Goal: Transaction & Acquisition: Purchase product/service

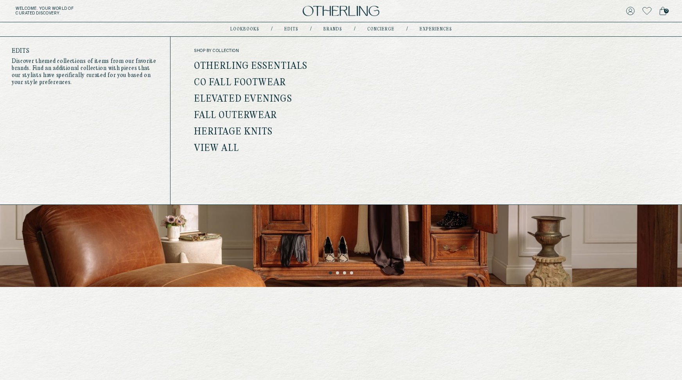
click at [272, 67] on link "Otherling Essentials" at bounding box center [250, 66] width 113 height 10
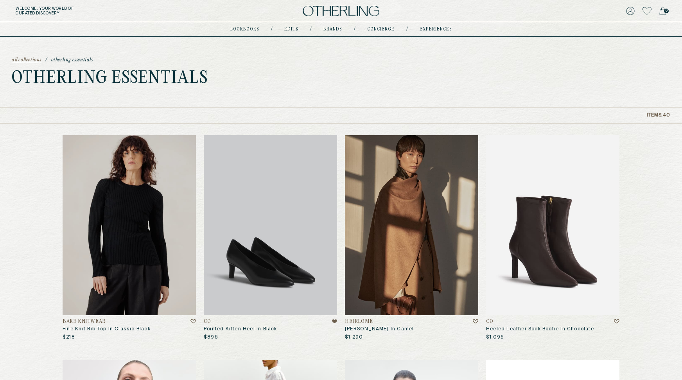
click at [153, 74] on h1 "Otherling Essentials" at bounding box center [110, 79] width 196 height 16
copy div "Otherling Essentials"
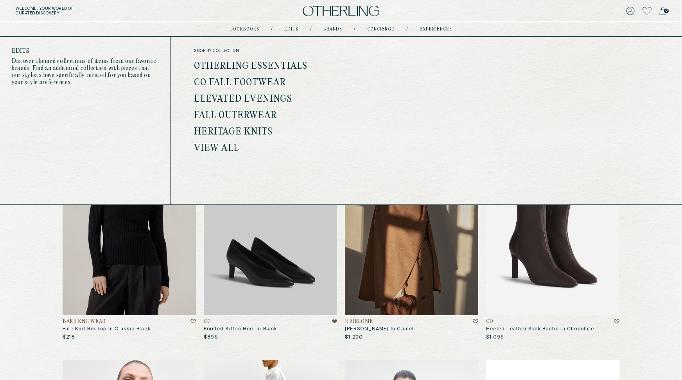
click at [249, 81] on link "Co Fall Footwear" at bounding box center [240, 83] width 92 height 10
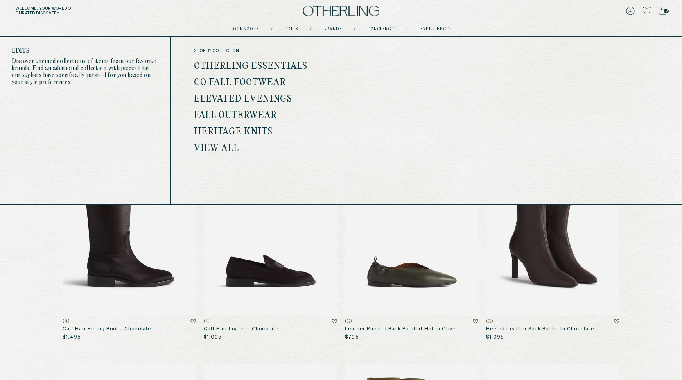
click at [248, 96] on link "Elevated Evenings" at bounding box center [243, 99] width 98 height 10
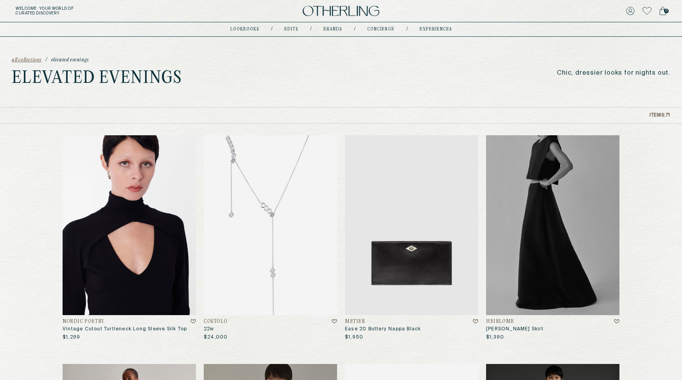
click at [601, 75] on p "Chic, dressier looks for nights out." at bounding box center [613, 73] width 113 height 7
copy div "Chic, dressier looks for nights out."
click at [579, 70] on p "Chic, dressier looks for nights out." at bounding box center [613, 73] width 113 height 7
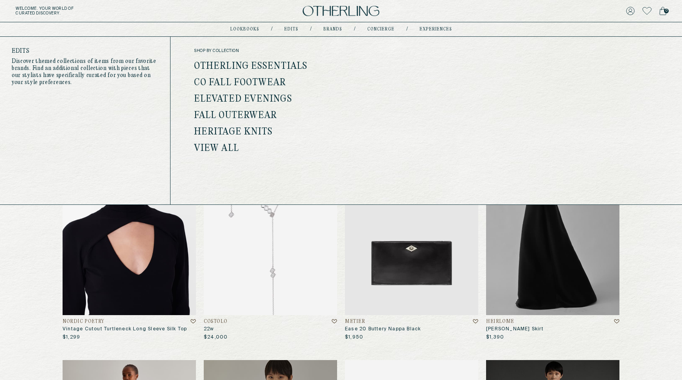
click at [254, 113] on link "Fall Outerwear" at bounding box center [235, 116] width 83 height 10
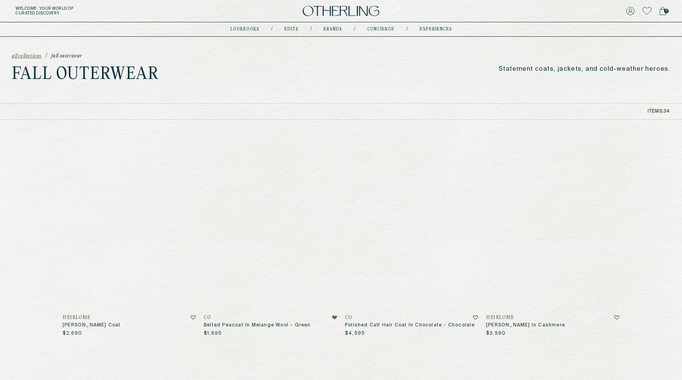
scroll to position [4, 0]
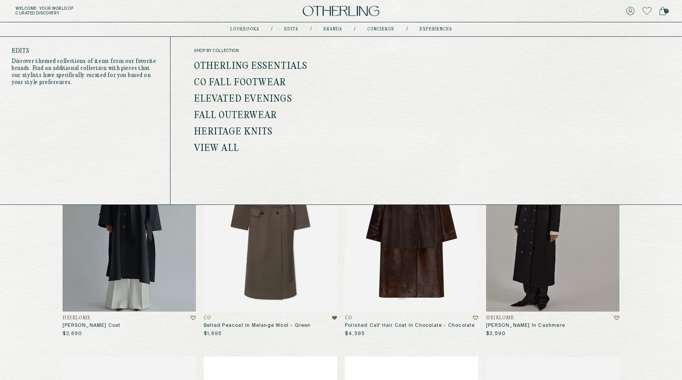
click at [234, 131] on link "Heritage Knits" at bounding box center [233, 132] width 79 height 10
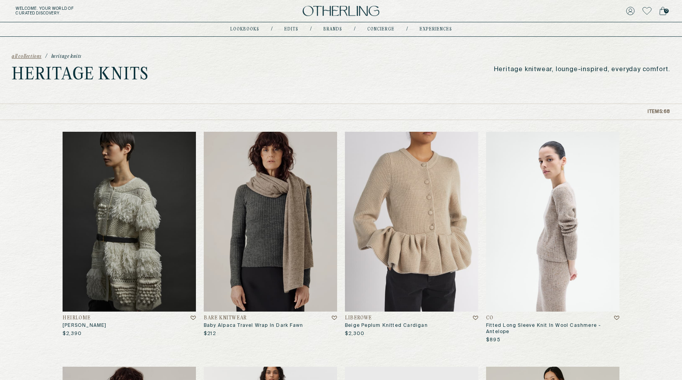
click at [559, 68] on p "Heritage knitwear, lounge-inspired, everyday comfort." at bounding box center [582, 69] width 176 height 7
copy div "Heritage knitwear, lounge-inspired, everyday comfort."
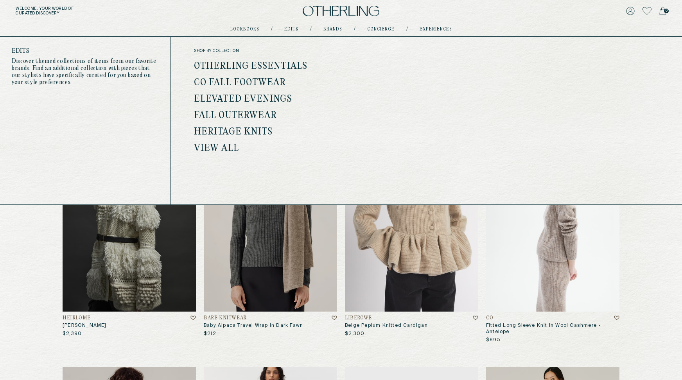
click at [264, 82] on link "Co Fall Footwear" at bounding box center [240, 83] width 92 height 10
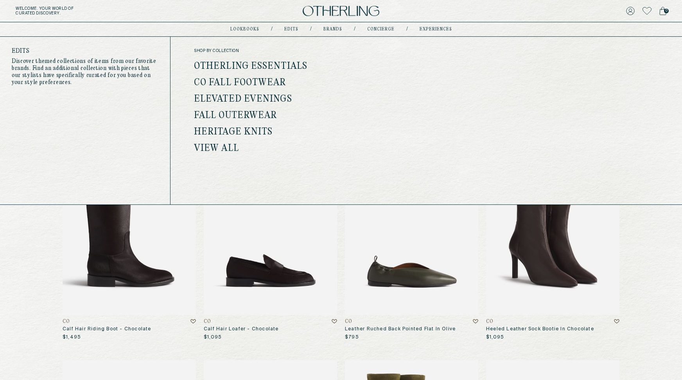
click at [289, 63] on link "Otherling Essentials" at bounding box center [250, 66] width 113 height 10
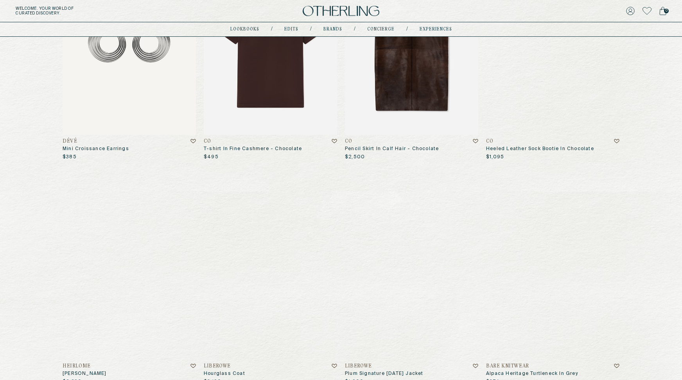
scroll to position [346, 0]
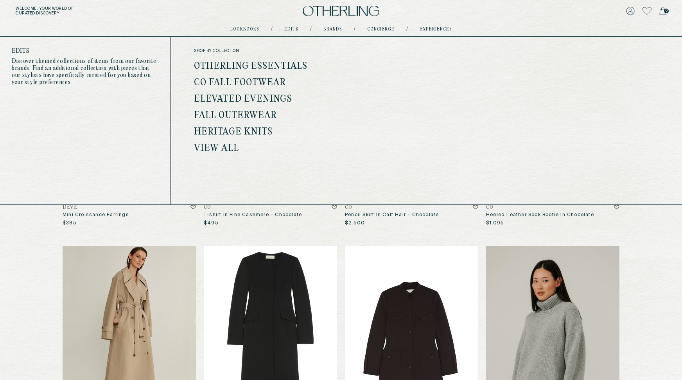
click at [254, 110] on ul "Otherling Essentials Co Fall Footwear Elevated Evenings Fall Outerwear Heritage…" at bounding box center [273, 107] width 159 height 91
click at [252, 118] on link "Fall Outerwear" at bounding box center [235, 116] width 83 height 10
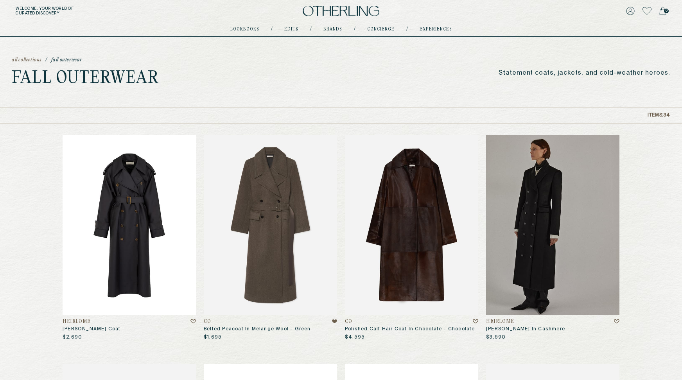
click at [104, 207] on img at bounding box center [129, 225] width 133 height 180
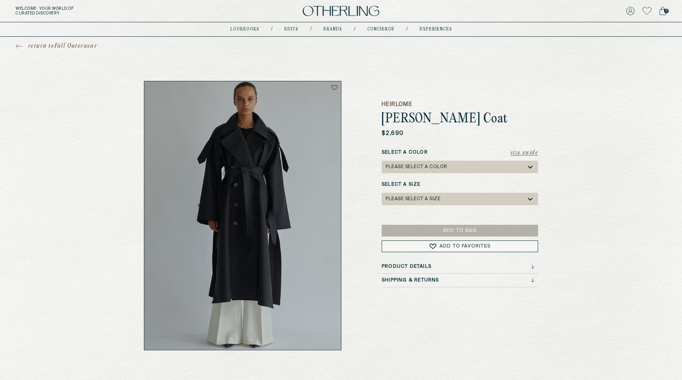
click at [412, 168] on div "Please select a Color" at bounding box center [417, 166] width 62 height 5
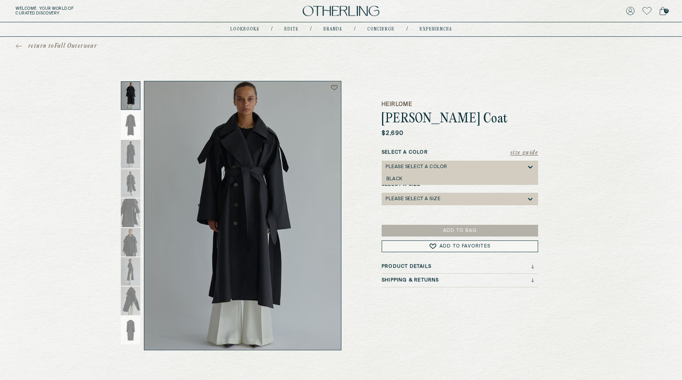
click at [418, 198] on div "Please select a Size" at bounding box center [413, 198] width 55 height 5
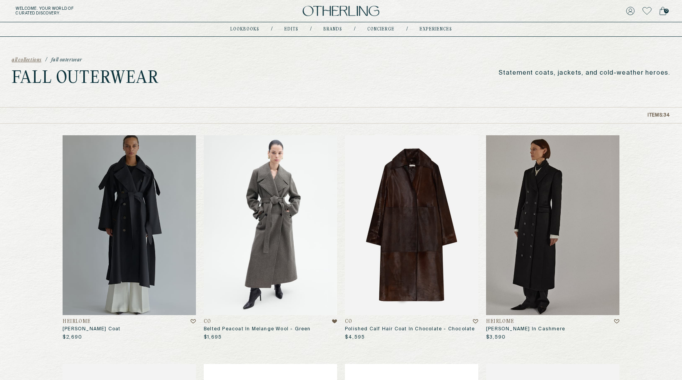
click at [281, 208] on img at bounding box center [270, 225] width 133 height 180
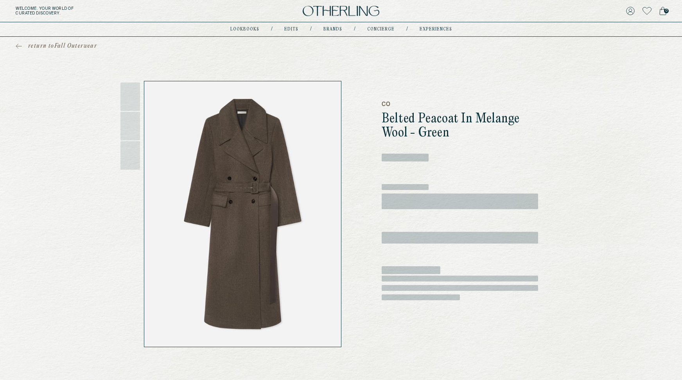
click at [434, 198] on span "‌" at bounding box center [460, 202] width 157 height 16
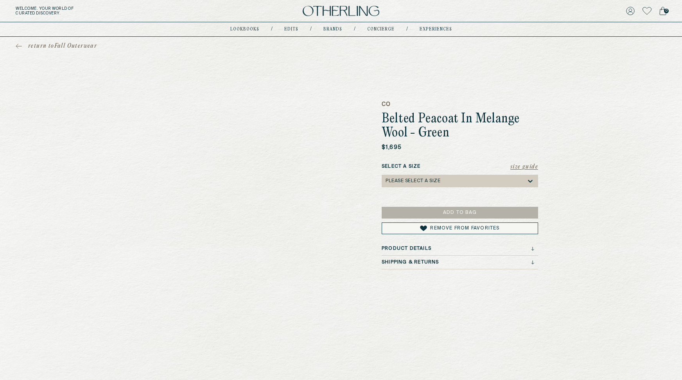
click at [428, 183] on div "Please select a Size" at bounding box center [413, 180] width 55 height 5
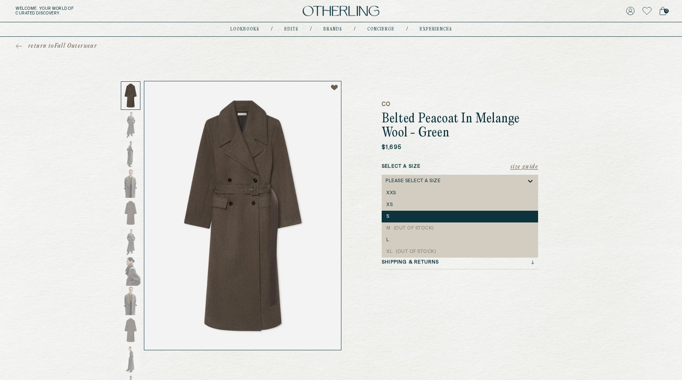
click at [421, 217] on div "S" at bounding box center [460, 216] width 147 height 5
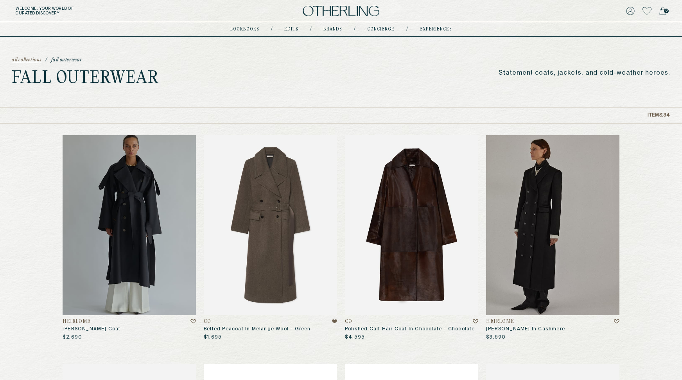
click at [411, 218] on img at bounding box center [411, 225] width 133 height 180
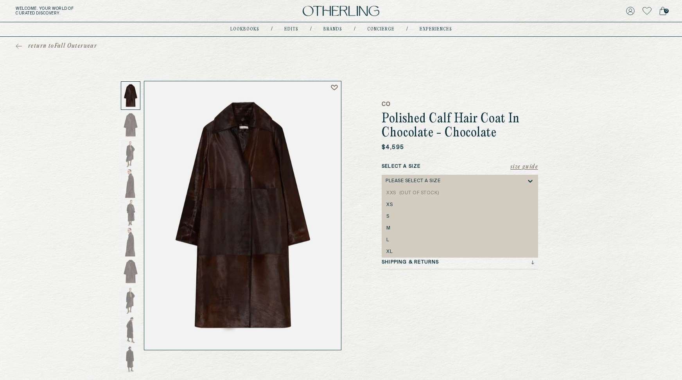
click at [406, 178] on div "Please select a Size" at bounding box center [413, 180] width 55 height 5
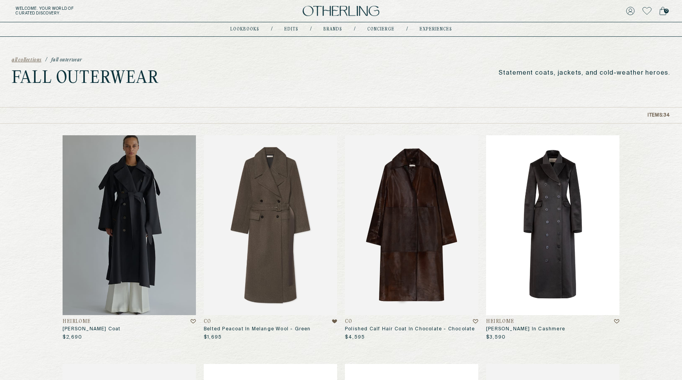
click at [564, 223] on img at bounding box center [552, 225] width 133 height 180
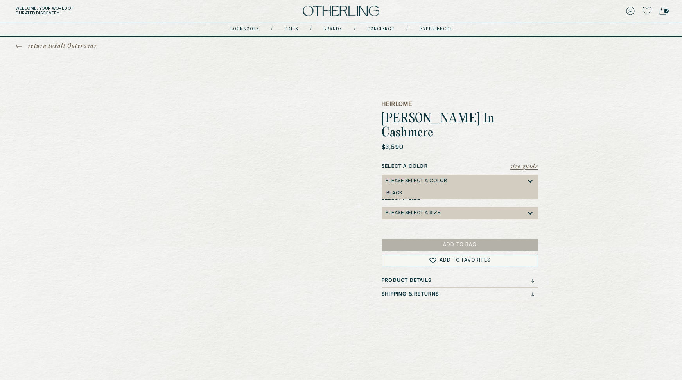
click at [437, 178] on div "Please select a Color" at bounding box center [417, 180] width 62 height 5
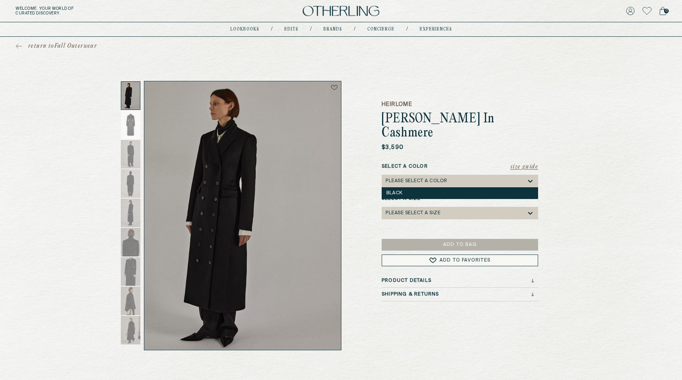
click at [429, 191] on div "Black" at bounding box center [460, 193] width 147 height 5
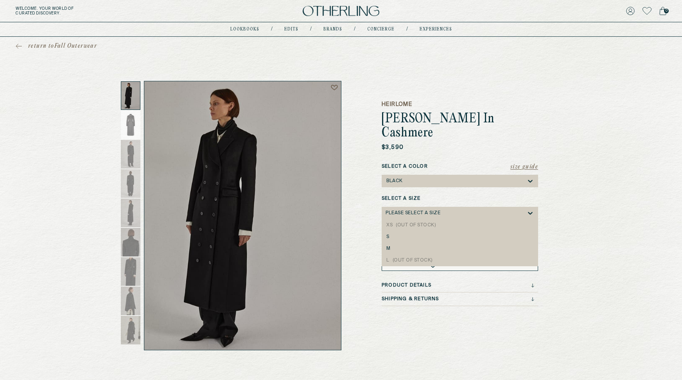
click at [425, 210] on div "Please select a Size" at bounding box center [413, 212] width 55 height 5
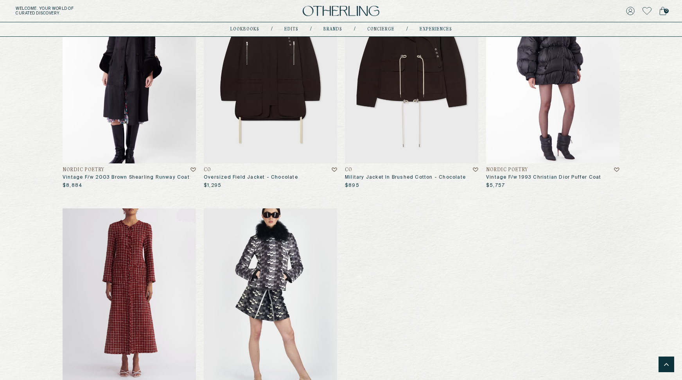
scroll to position [1832, 0]
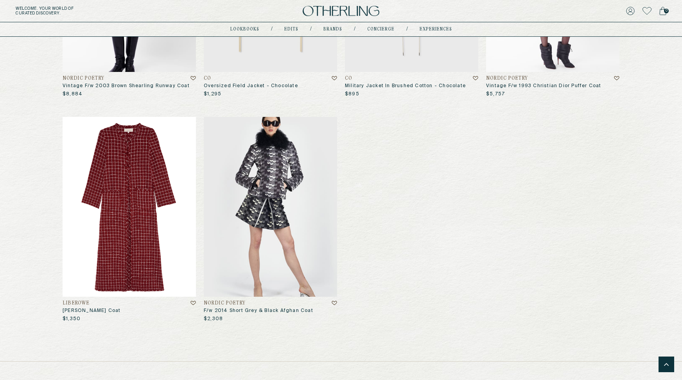
click at [104, 183] on img at bounding box center [129, 207] width 133 height 180
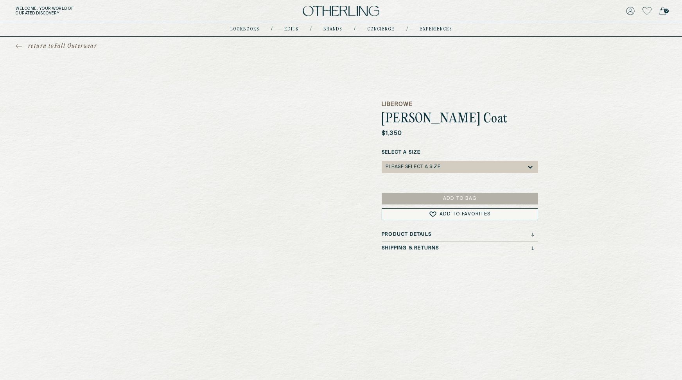
click at [423, 166] on div "Please select a Size" at bounding box center [413, 166] width 55 height 5
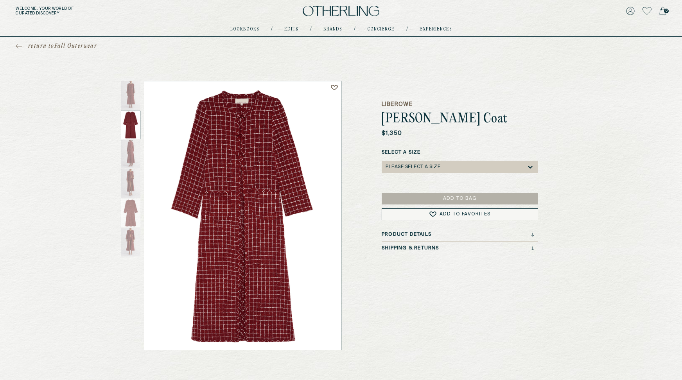
click at [518, 130] on div "$1,350" at bounding box center [460, 134] width 157 height 8
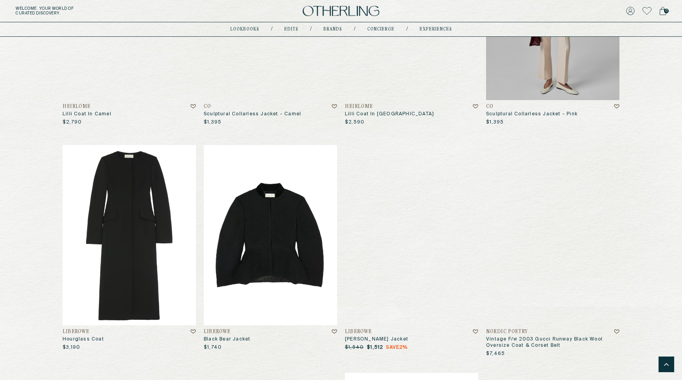
scroll to position [487, 0]
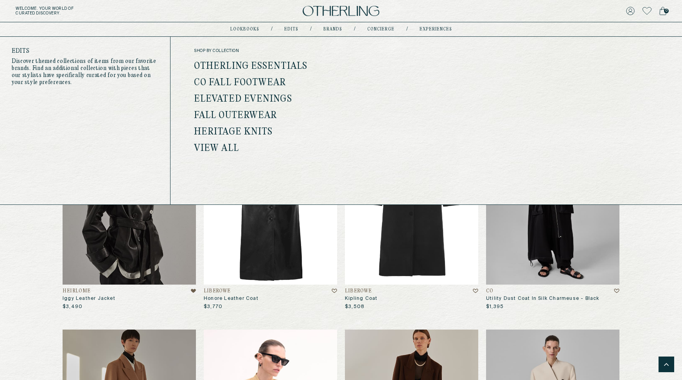
click at [220, 149] on link "View all" at bounding box center [216, 149] width 45 height 10
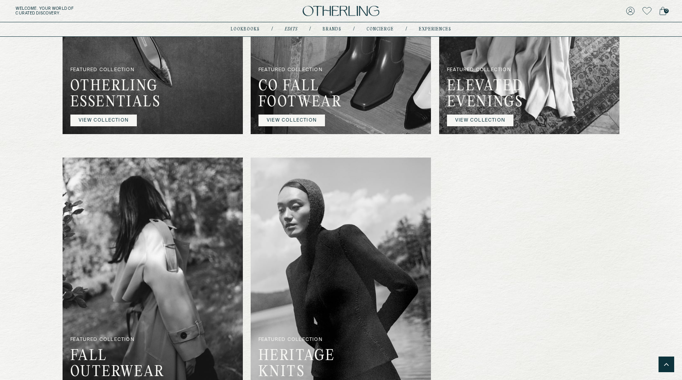
scroll to position [562, 0]
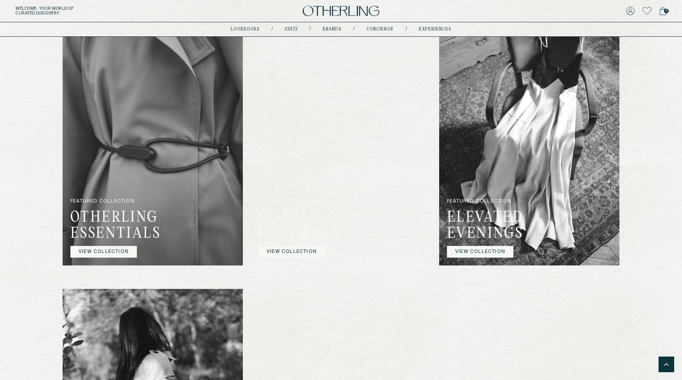
scroll to position [434, 0]
